Goal: Information Seeking & Learning: Learn about a topic

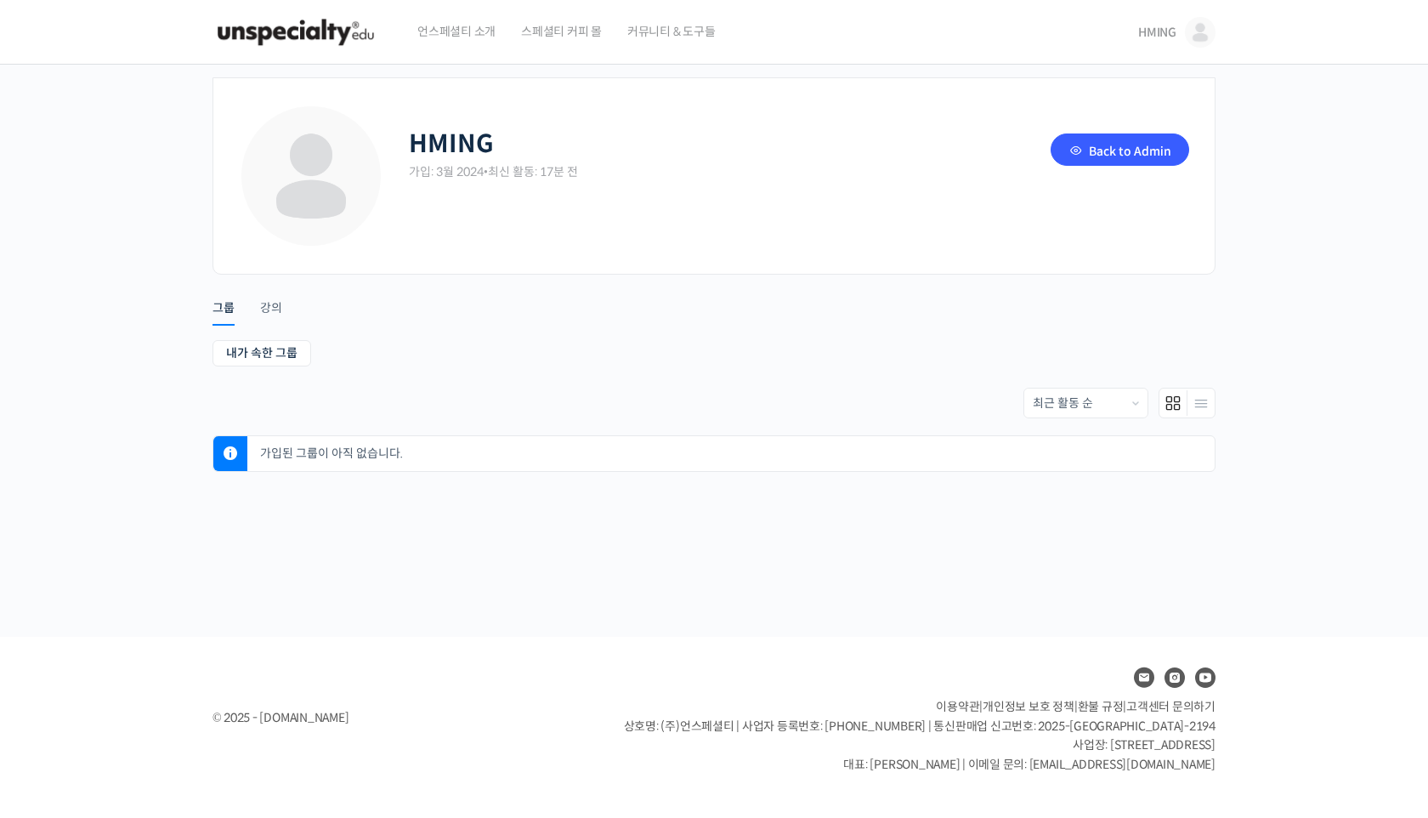
click at [290, 304] on li "강의" at bounding box center [284, 300] width 48 height 43
click at [258, 310] on li "그룹" at bounding box center [237, 300] width 48 height 42
click at [265, 309] on div "강의" at bounding box center [271, 313] width 22 height 26
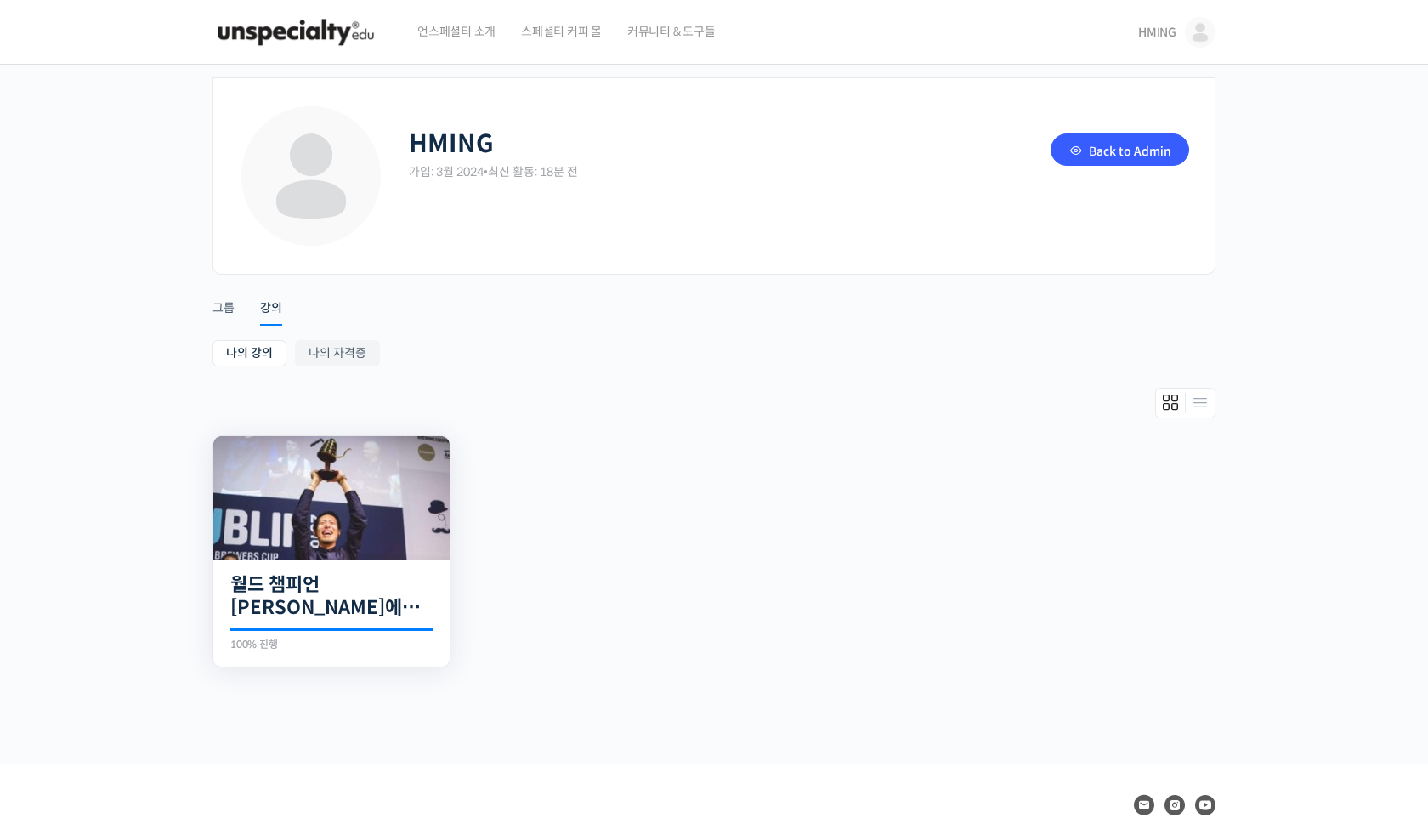
click at [346, 510] on img at bounding box center [331, 497] width 236 height 123
click at [1082, 150] on link "Back to Admin" at bounding box center [1120, 149] width 139 height 32
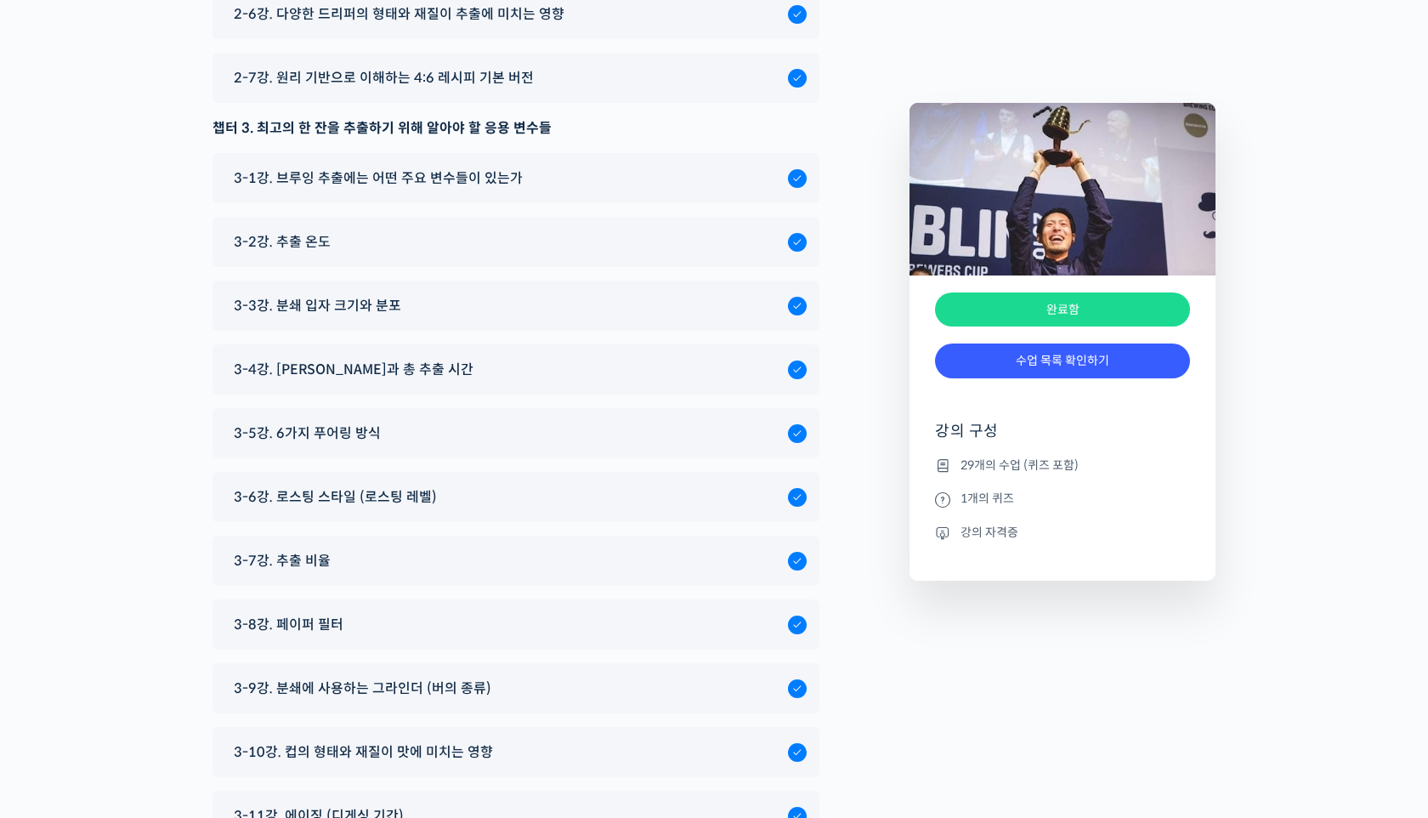
scroll to position [8346, 0]
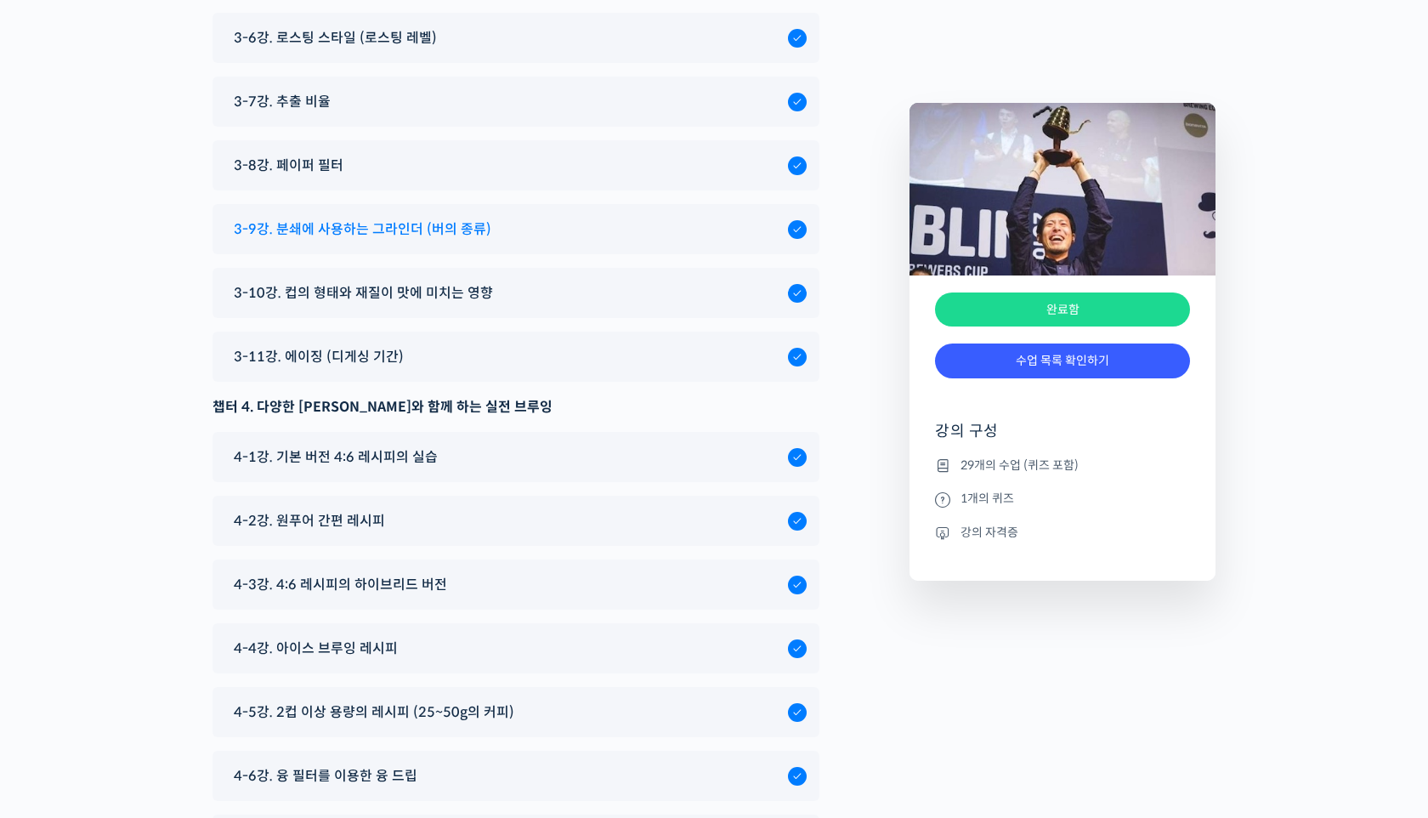
click at [445, 218] on span "3-9강. 분쇄에 사용하는 그라인더 (버의 종류)" at bounding box center [363, 229] width 258 height 23
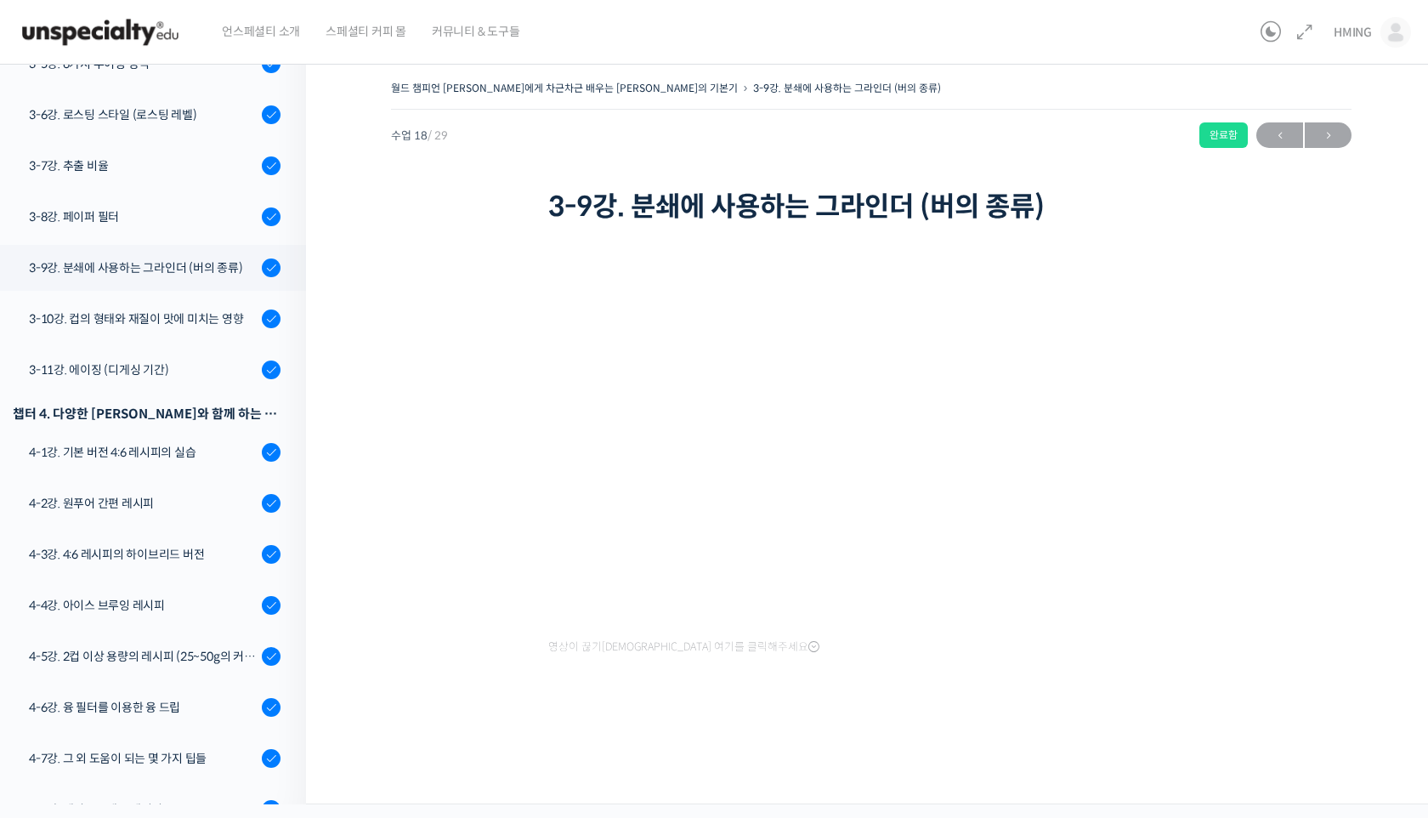
scroll to position [1120, 0]
